Goal: Task Accomplishment & Management: Complete application form

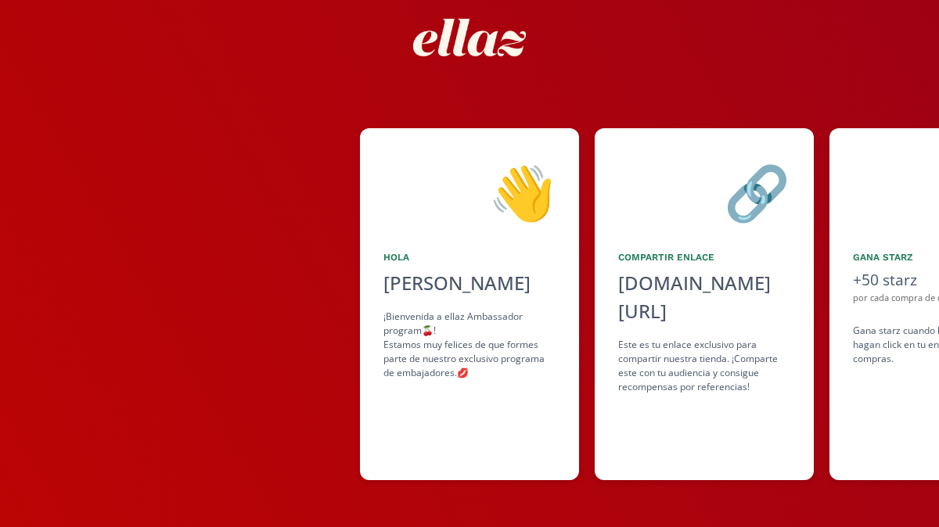
scroll to position [0, 939]
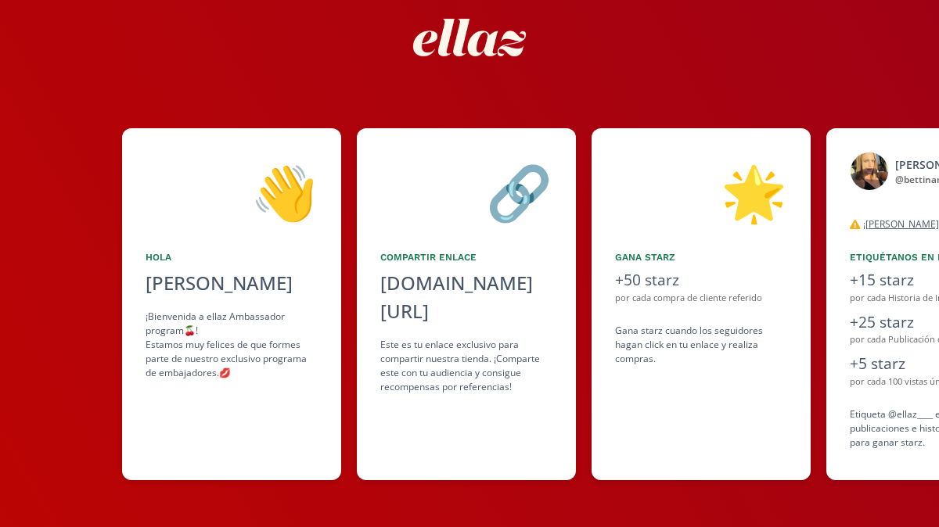
scroll to position [0, 235]
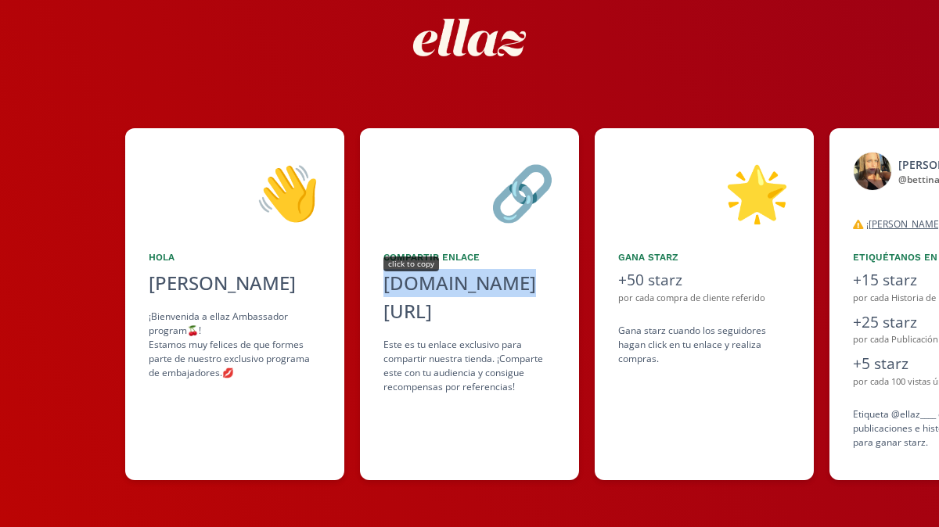
click at [448, 286] on div "[DOMAIN_NAME][URL]" at bounding box center [469, 297] width 172 height 56
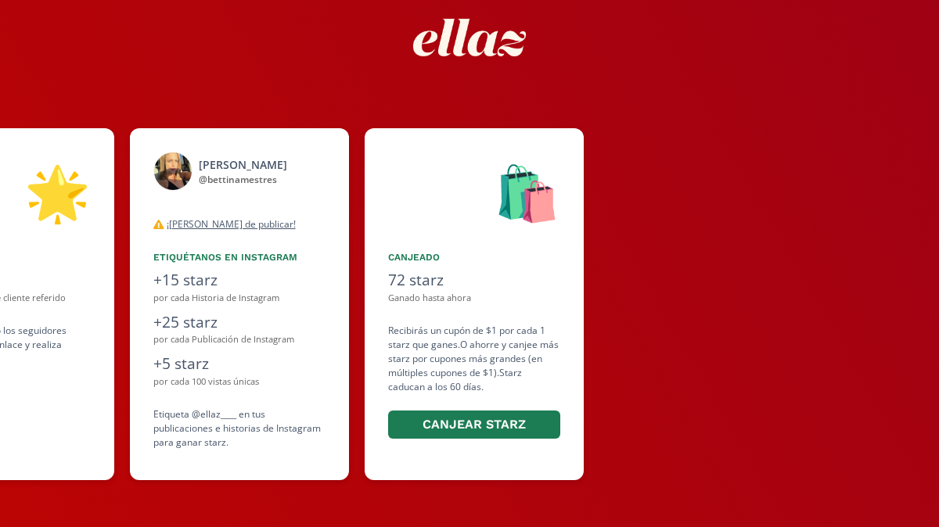
scroll to position [0, 939]
